Goal: Task Accomplishment & Management: Use online tool/utility

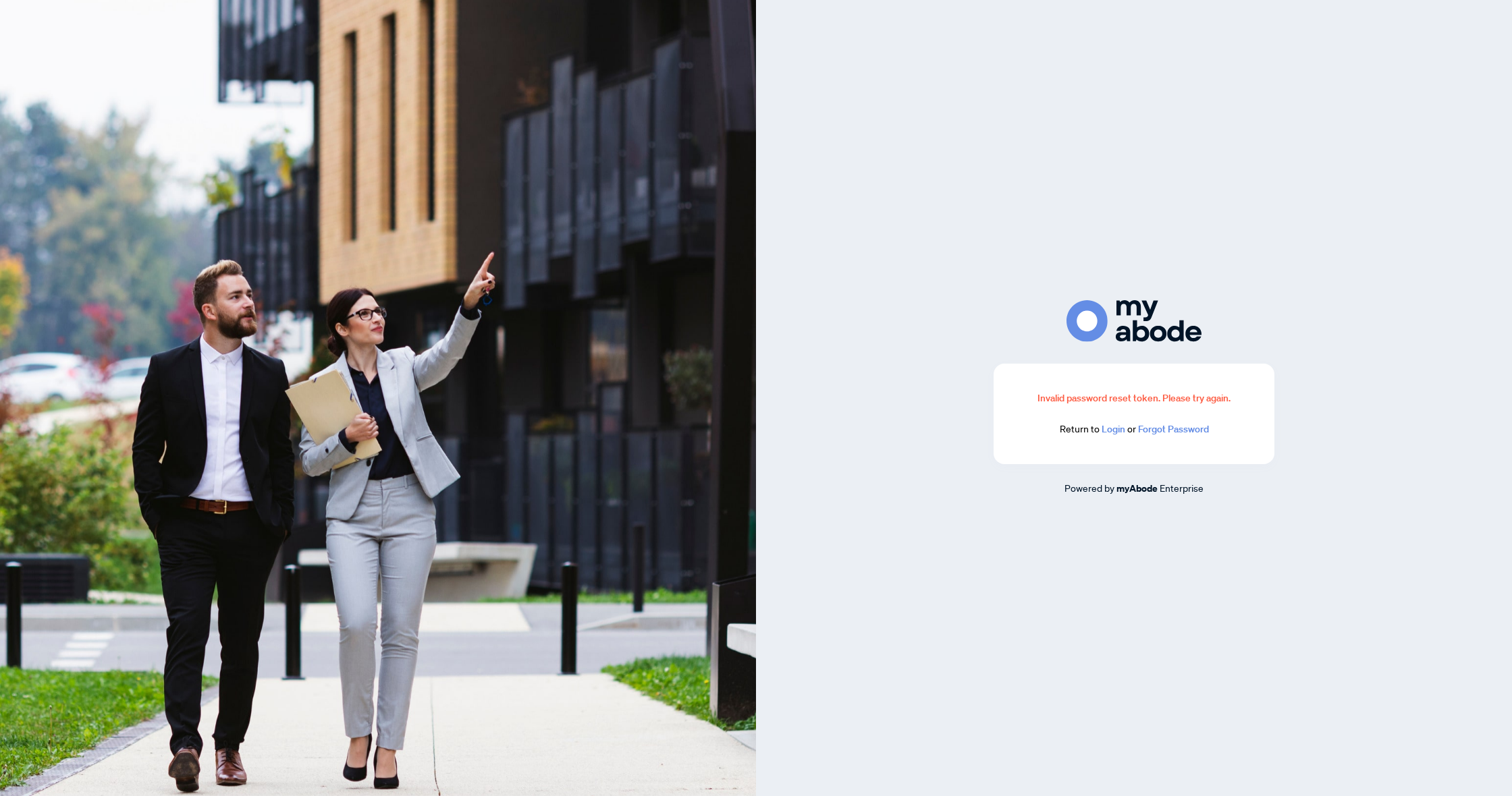
click at [1112, 427] on link "Login" at bounding box center [1113, 429] width 24 height 12
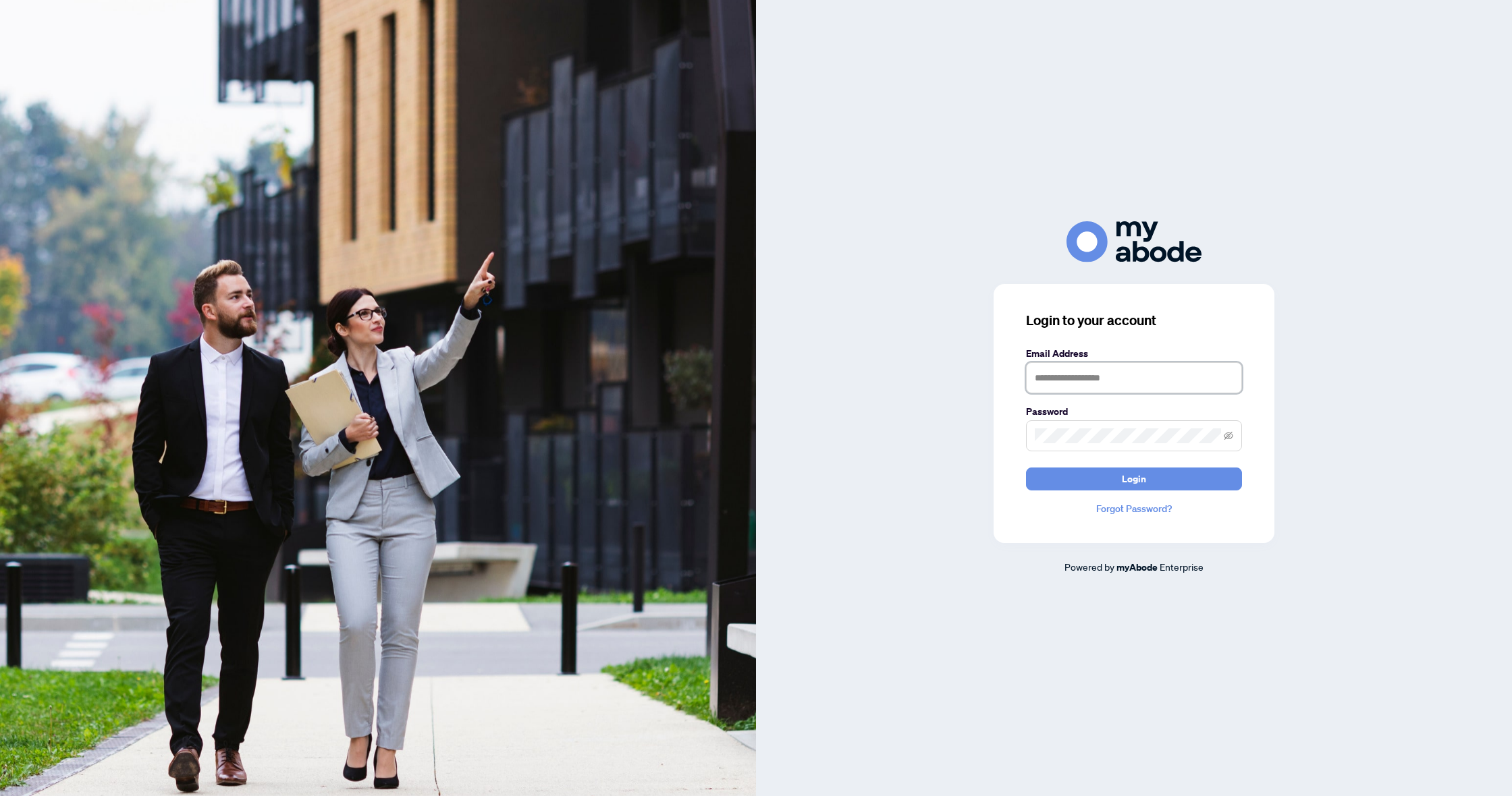
type input "**********"
click at [1134, 478] on button "Login" at bounding box center [1134, 478] width 216 height 23
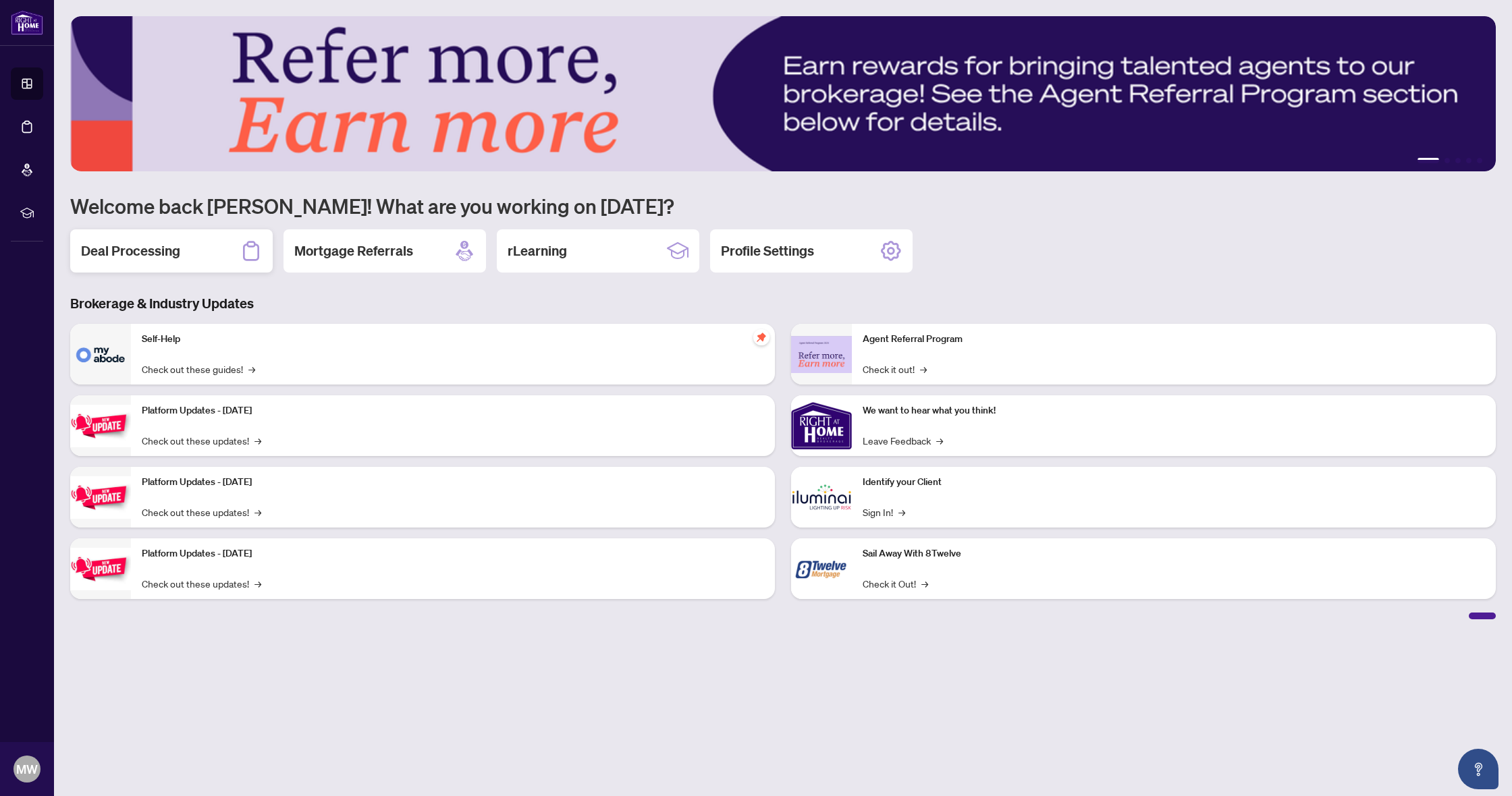
click at [182, 249] on div "Deal Processing" at bounding box center [171, 252] width 202 height 43
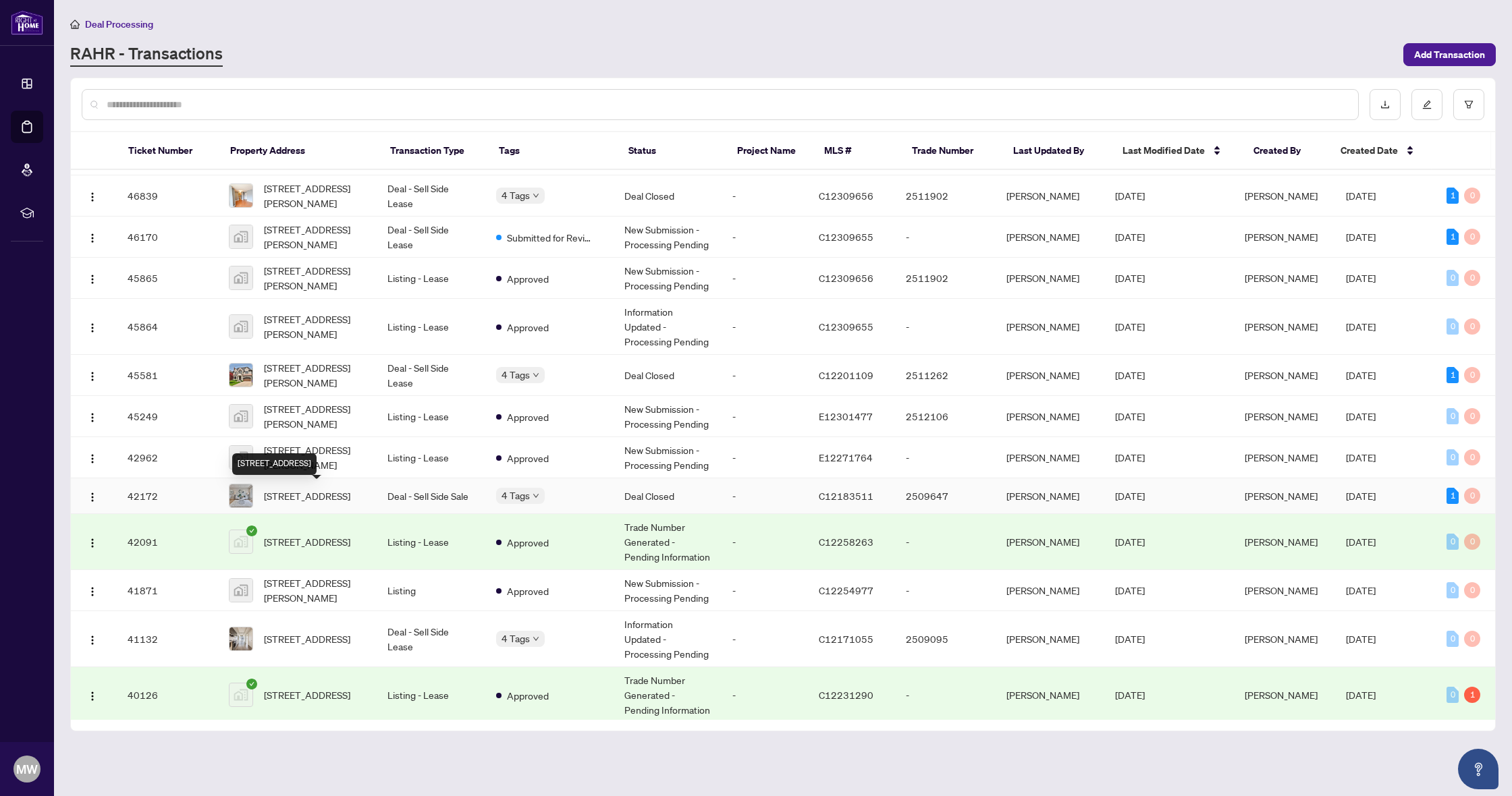
scroll to position [318, 0]
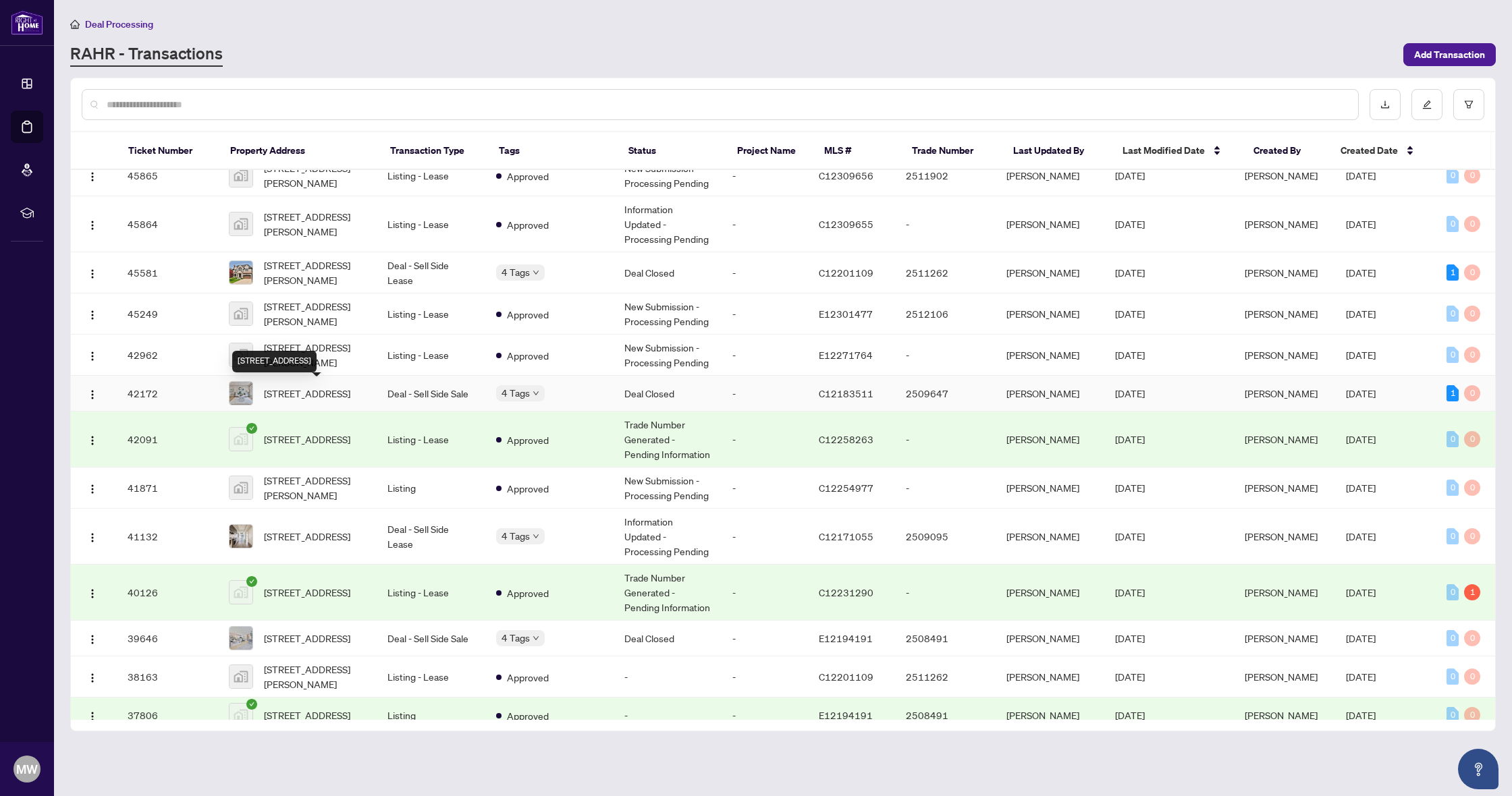
click at [317, 393] on span "[STREET_ADDRESS]" at bounding box center [307, 393] width 87 height 15
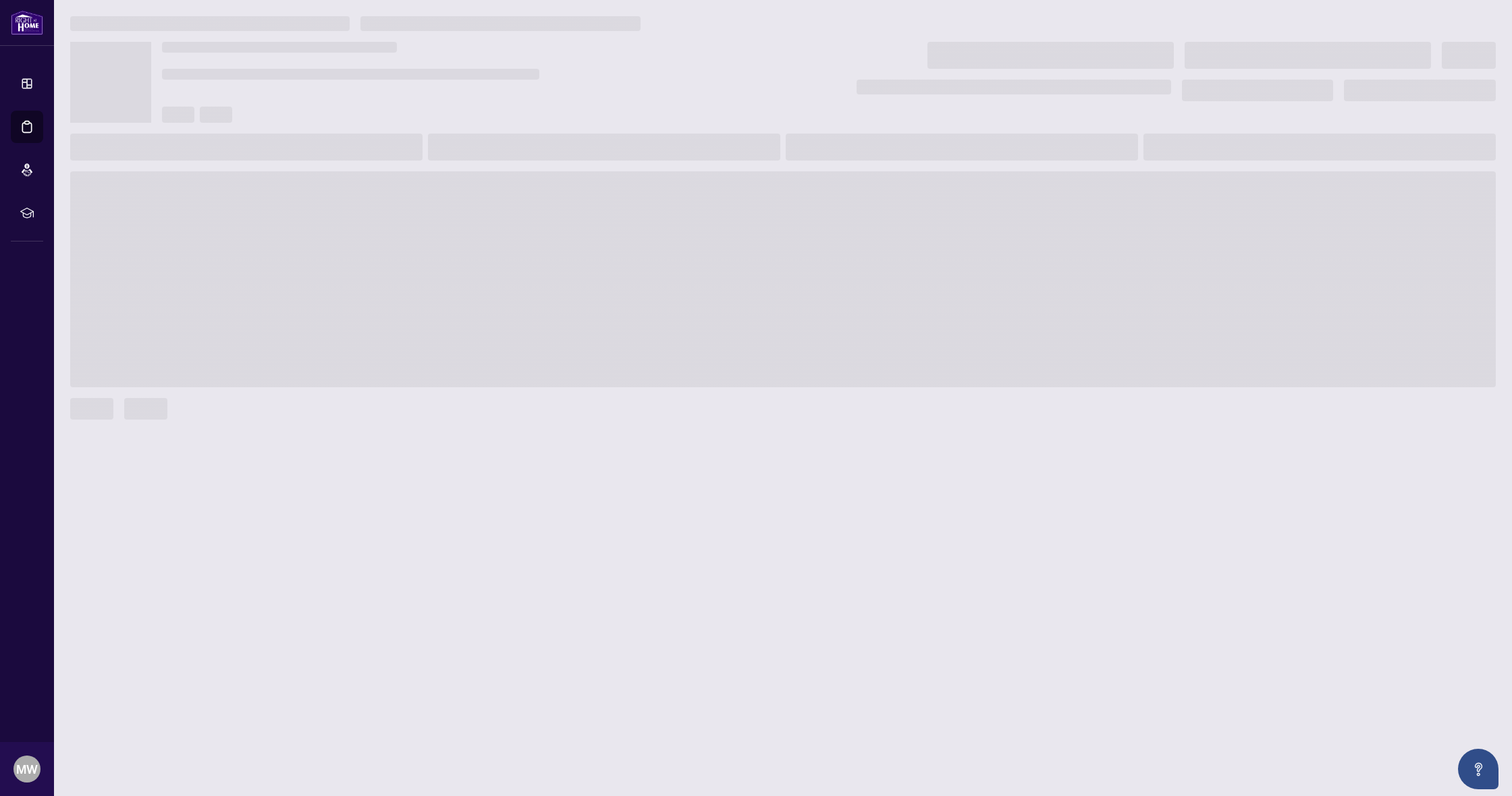
click at [317, 393] on div at bounding box center [784, 241] width 1437 height 451
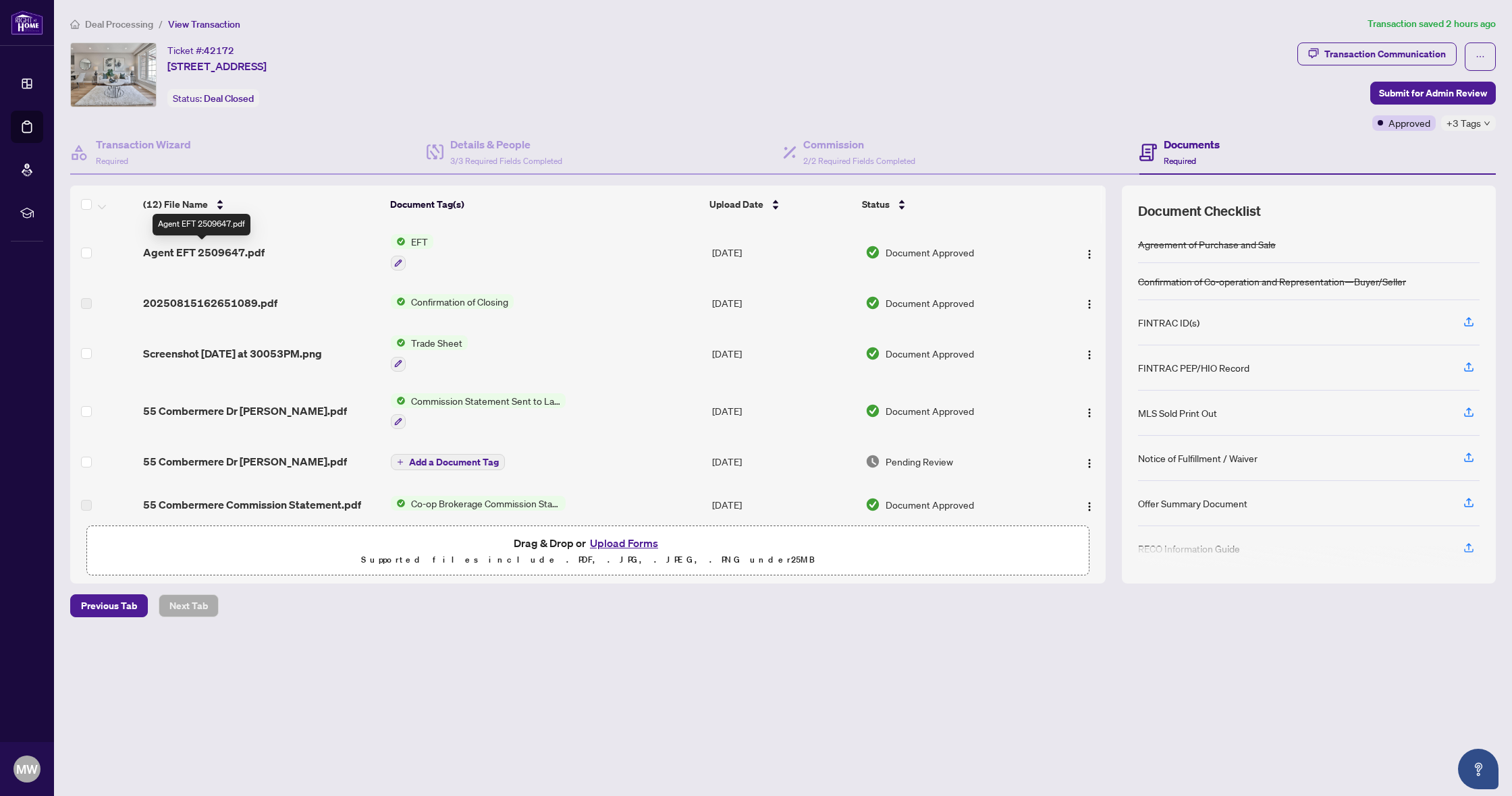
click at [227, 251] on span "Agent EFT 2509647.pdf" at bounding box center [203, 253] width 121 height 16
